Goal: Task Accomplishment & Management: Manage account settings

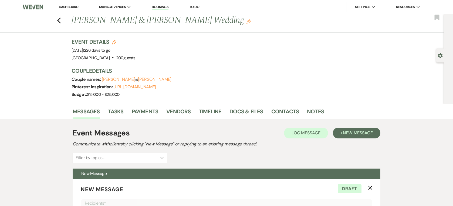
select select "5767"
click at [72, 8] on link "Dashboard" at bounding box center [68, 7] width 19 height 5
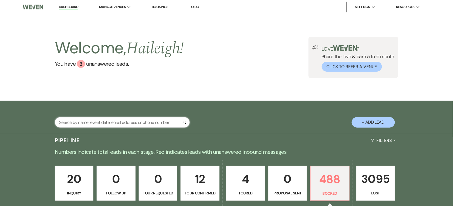
click at [81, 120] on input "text" at bounding box center [122, 122] width 135 height 11
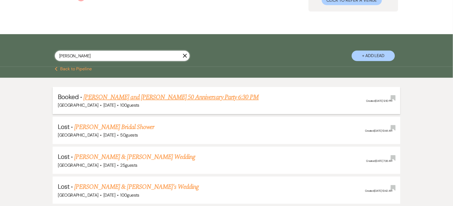
scroll to position [67, 0]
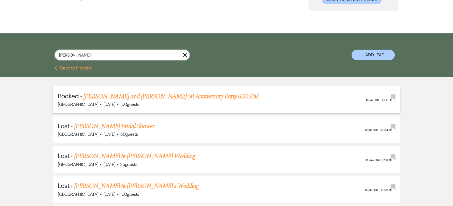
type input "cindy"
click at [138, 96] on link "Cindy and Keith Scardina 50 Anniversary Party 6:30 PM" at bounding box center [170, 97] width 175 height 10
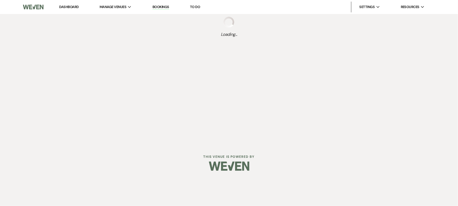
select select "20"
select select "17"
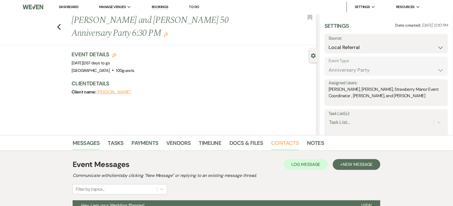
click at [272, 142] on link "Contacts" at bounding box center [285, 145] width 28 height 12
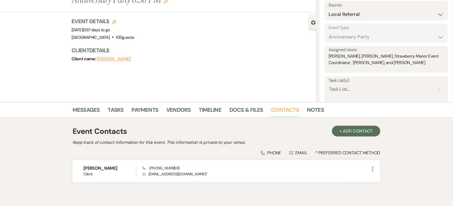
scroll to position [34, 0]
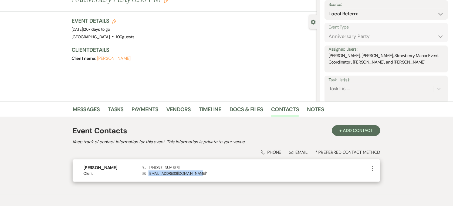
drag, startPoint x: 194, startPoint y: 174, endPoint x: 148, endPoint y: 176, distance: 46.7
click at [148, 176] on p "Envelope srmarycinderella@gmail.com *" at bounding box center [255, 174] width 227 height 6
copy p "srmarycinderella@gmail.com"
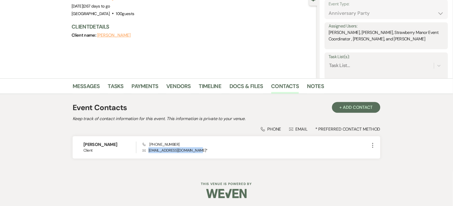
scroll to position [0, 0]
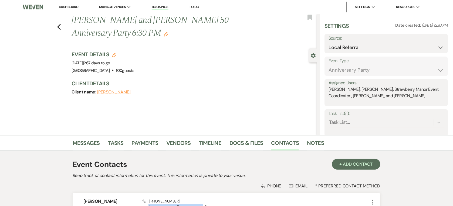
click at [73, 8] on link "Dashboard" at bounding box center [68, 7] width 19 height 5
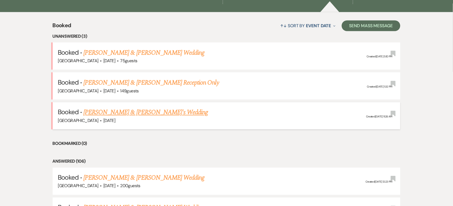
scroll to position [67, 0]
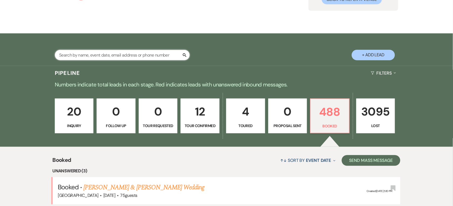
click at [81, 53] on input "text" at bounding box center [122, 55] width 135 height 11
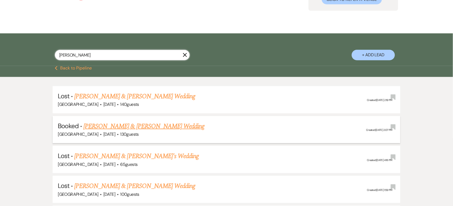
type input "adrianna"
click at [115, 125] on link "Adrianna Wiliams & Kyle Boell's Wedding" at bounding box center [143, 127] width 121 height 10
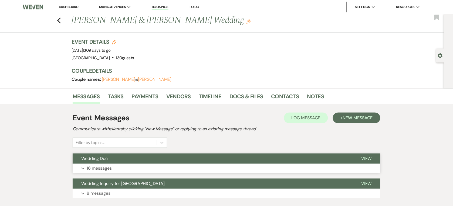
click at [115, 165] on button "Expand 16 messages" at bounding box center [226, 168] width 307 height 9
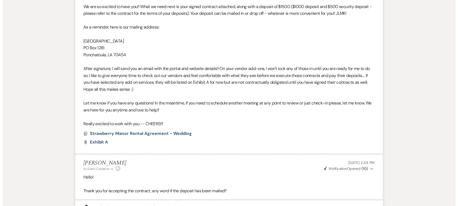
scroll to position [606, 0]
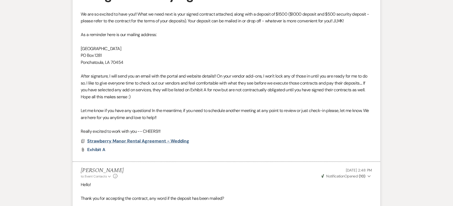
click at [133, 145] on span "Strawberry Manor Rental Agreement - Wedding" at bounding box center [138, 141] width 102 height 6
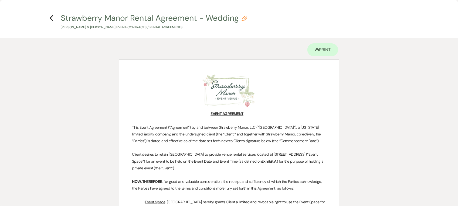
scroll to position [0, 0]
click at [324, 50] on link "Printer Print" at bounding box center [322, 50] width 31 height 13
